Goal: Information Seeking & Learning: Learn about a topic

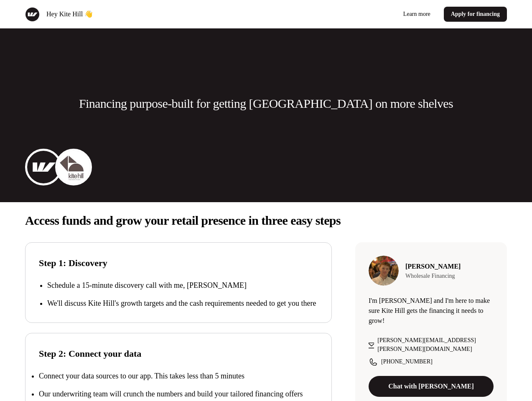
click at [266, 14] on div "Hey Kite Hill 👋 Learn more Apply for financing" at bounding box center [266, 14] width 532 height 28
click at [144, 14] on div "Hey Kite Hill 👋" at bounding box center [144, 14] width 238 height 15
click at [388, 14] on div "Learn more Apply for financing" at bounding box center [389, 14] width 238 height 15
click at [266, 104] on p "Financing purpose-built for getting [GEOGRAPHIC_DATA] on more shelves" at bounding box center [266, 103] width 374 height 17
click at [43, 167] on img at bounding box center [43, 167] width 33 height 33
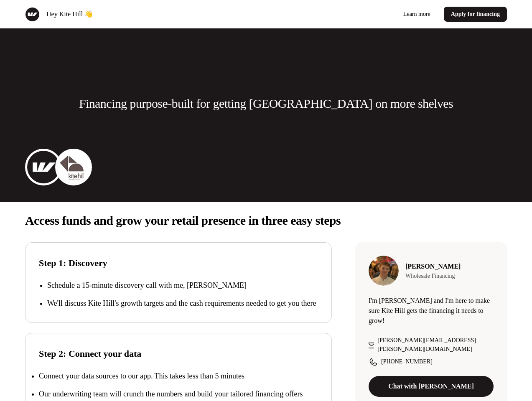
click at [74, 167] on img at bounding box center [73, 167] width 33 height 33
click at [266, 221] on p "Access funds and grow your retail presence in three easy steps" at bounding box center [266, 220] width 482 height 17
click at [179, 300] on p "We'll discuss Kite Hill's growth targets and the cash requirements needed to ge…" at bounding box center [182, 303] width 271 height 11
click at [179, 373] on div "Step 2: Connect your data Connect your data sources to our app. This takes less…" at bounding box center [178, 379] width 307 height 92
click at [179, 381] on p "Connect your data sources to our app. This takes less than 5 minutes" at bounding box center [142, 376] width 206 height 8
